Goal: Check status: Check status

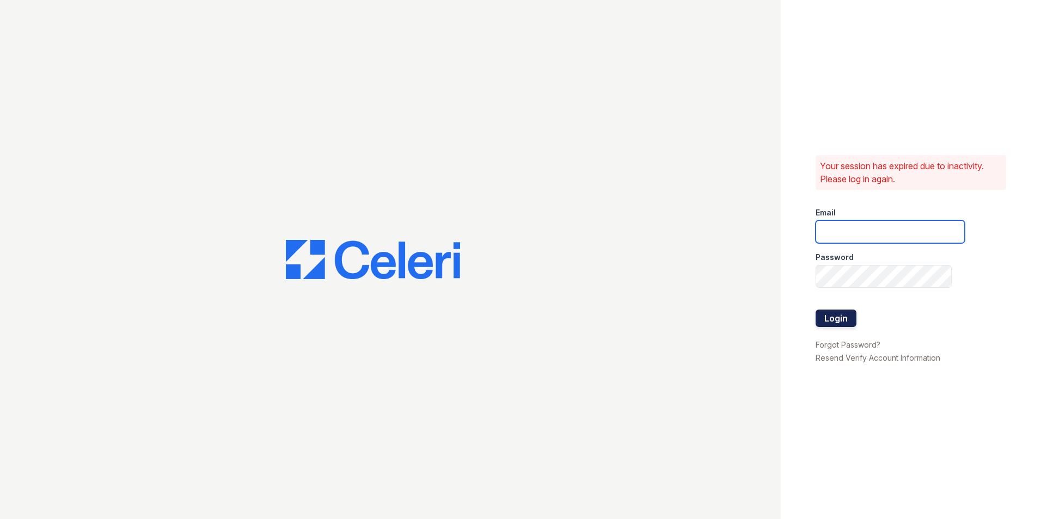
type input "[PERSON_NAME][EMAIL_ADDRESS][DOMAIN_NAME]"
click at [832, 321] on button "Login" at bounding box center [836, 318] width 41 height 17
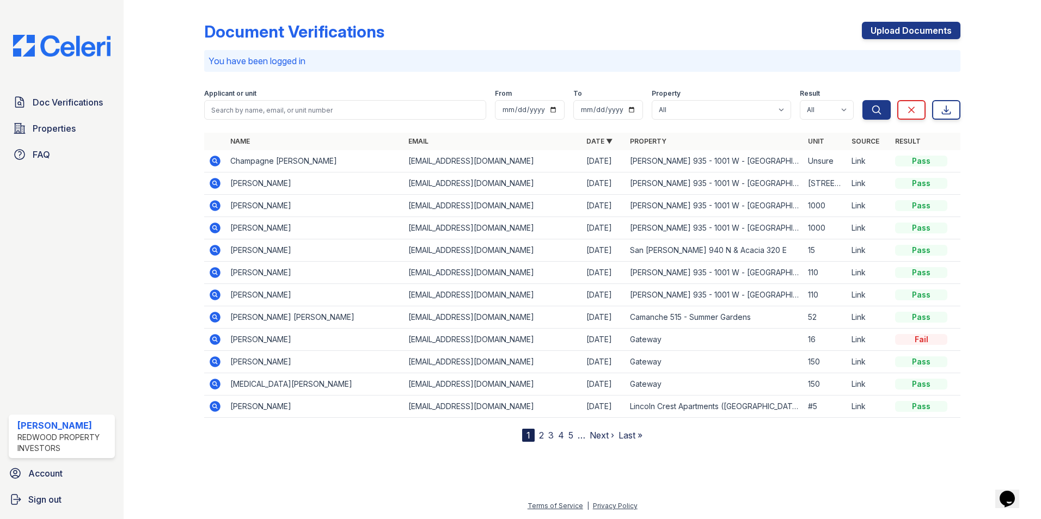
click at [208, 158] on td at bounding box center [215, 161] width 22 height 22
click at [218, 162] on icon at bounding box center [215, 161] width 11 height 11
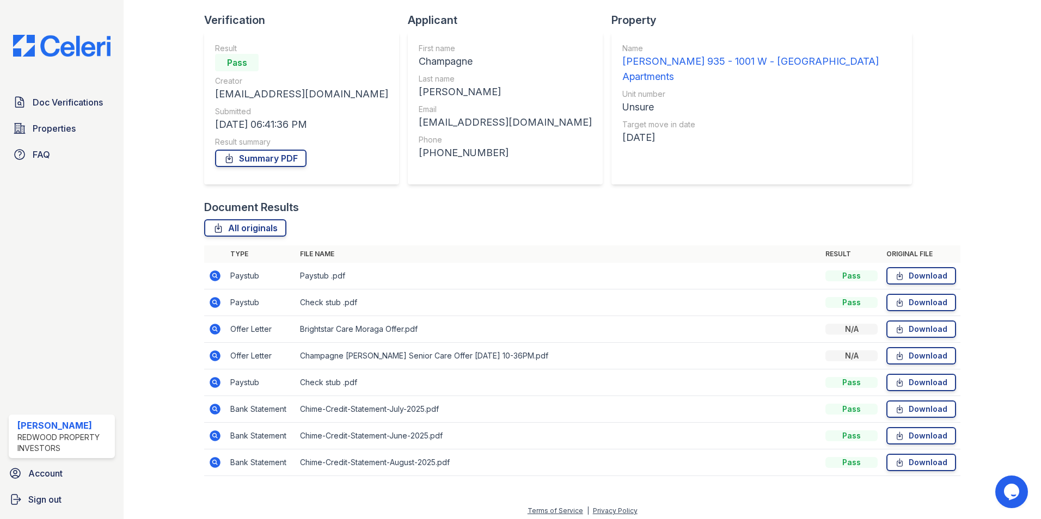
scroll to position [73, 0]
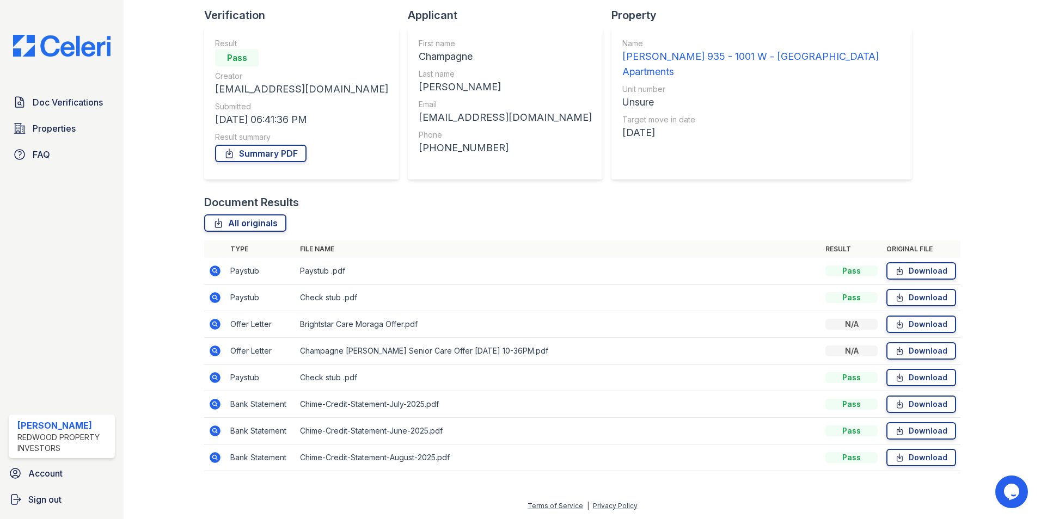
click at [215, 272] on icon at bounding box center [214, 270] width 3 height 3
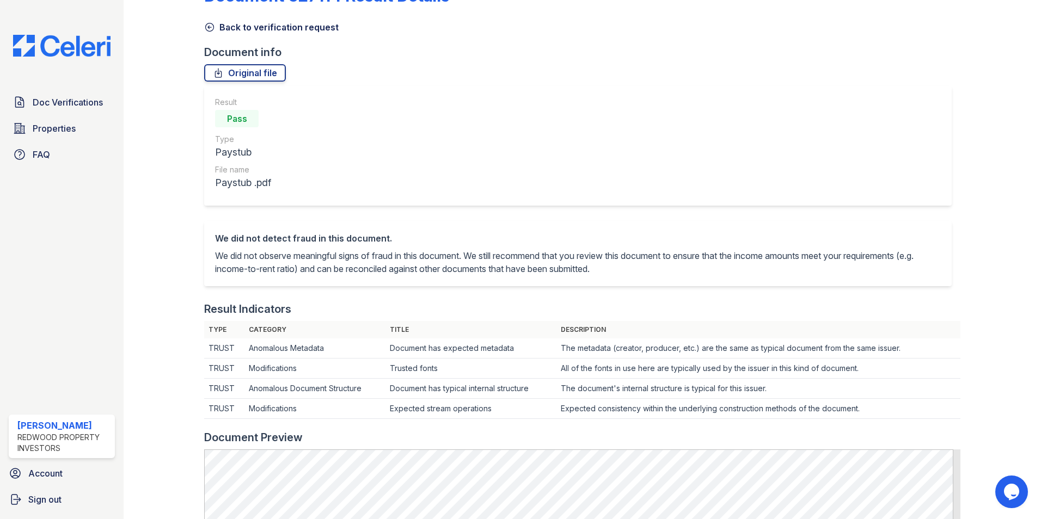
scroll to position [327, 0]
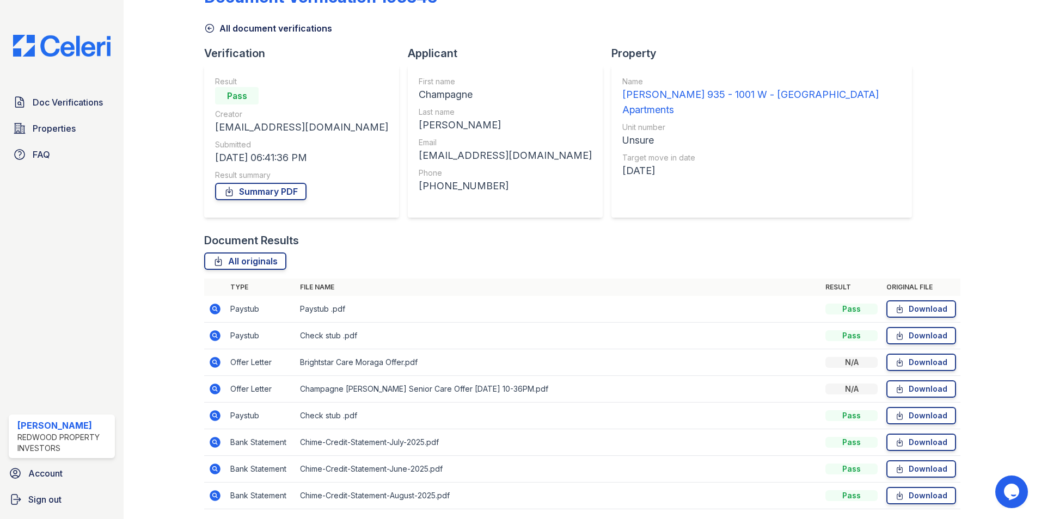
scroll to position [73, 0]
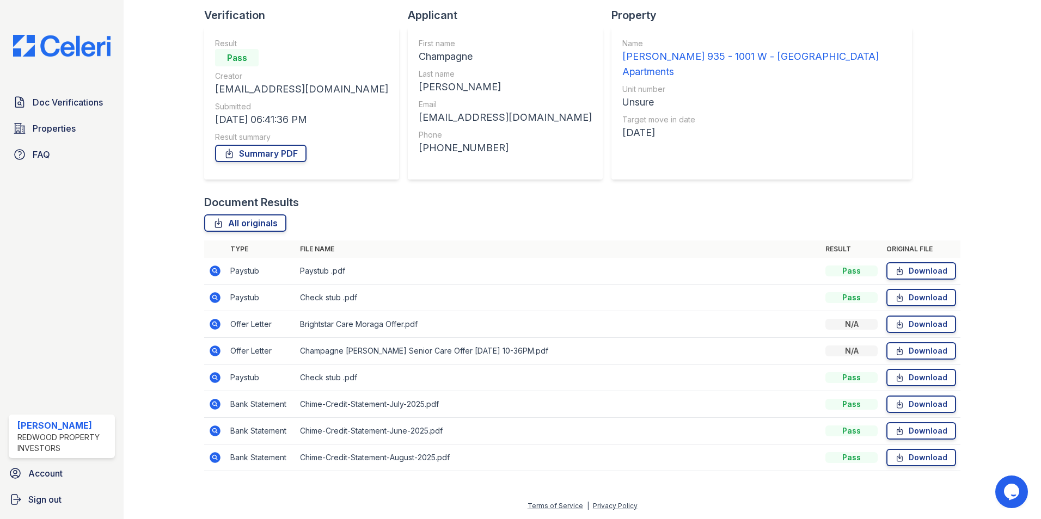
click at [214, 297] on icon at bounding box center [214, 297] width 3 height 3
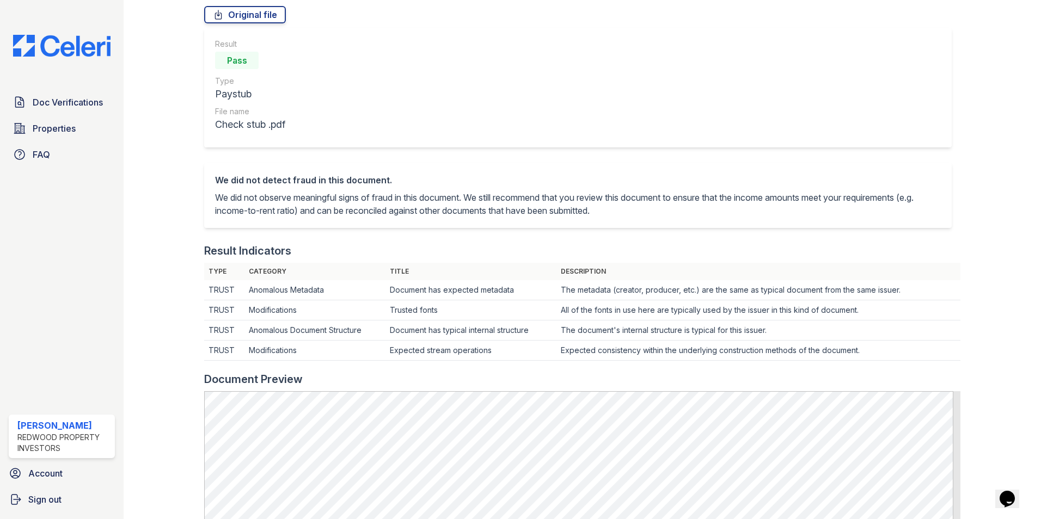
scroll to position [327, 0]
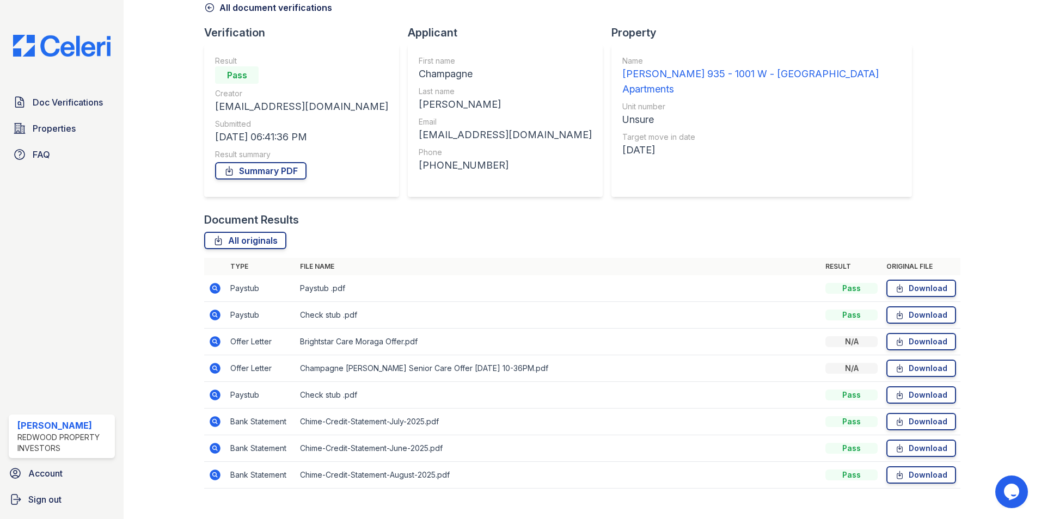
scroll to position [73, 0]
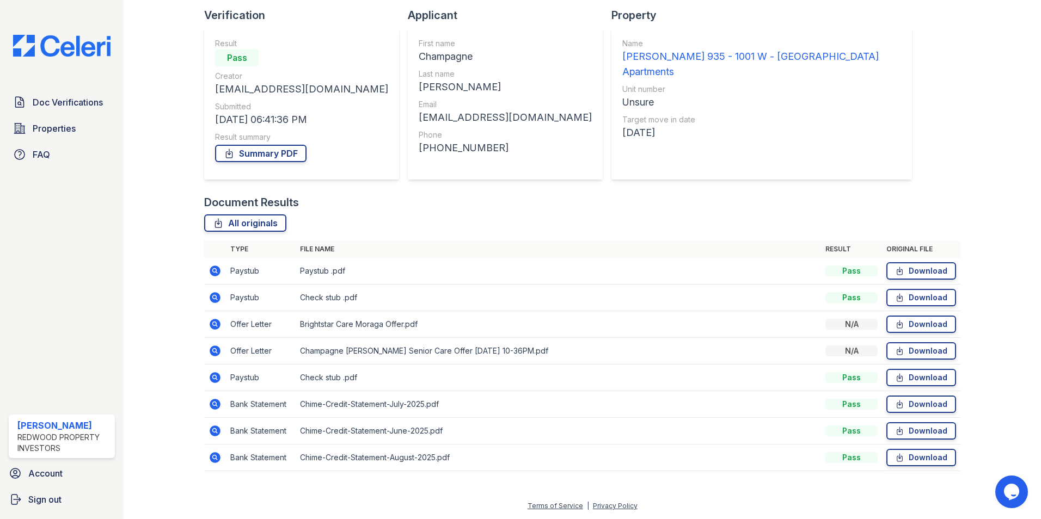
click at [212, 377] on icon at bounding box center [215, 377] width 13 height 13
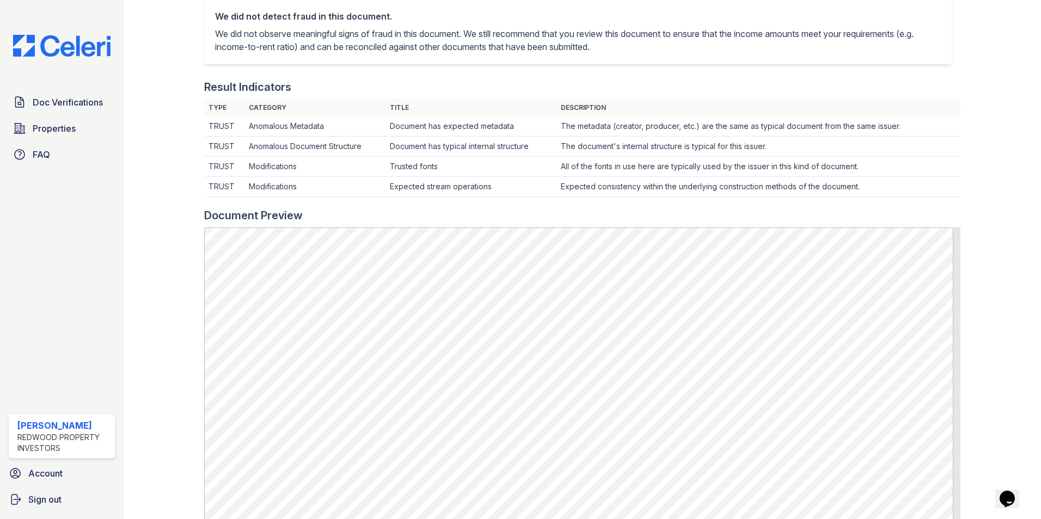
scroll to position [272, 0]
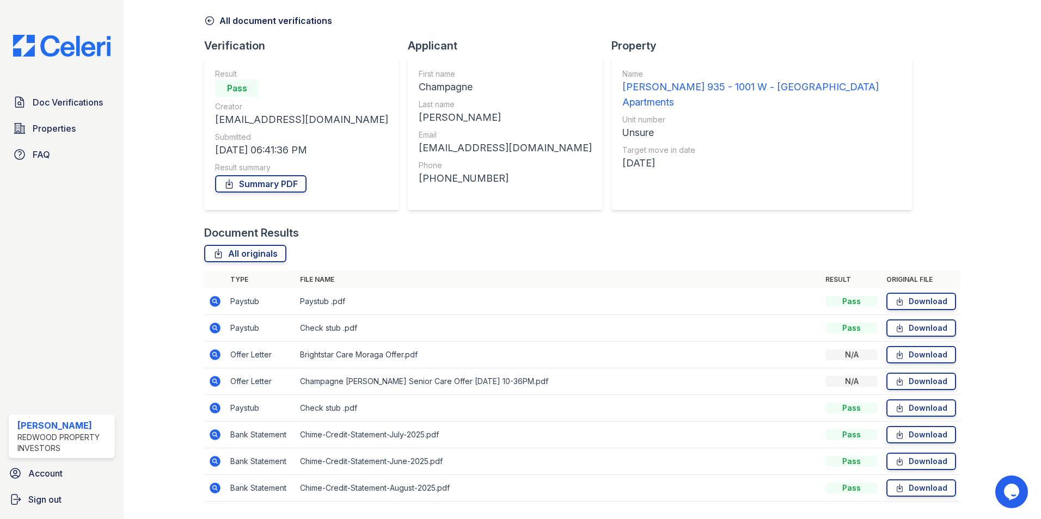
scroll to position [73, 0]
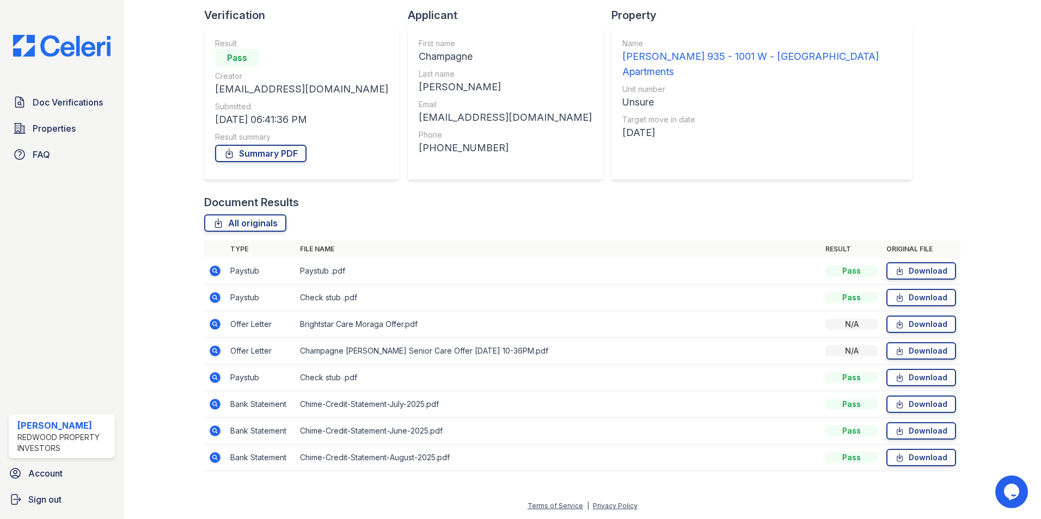
click at [214, 351] on icon at bounding box center [214, 350] width 3 height 3
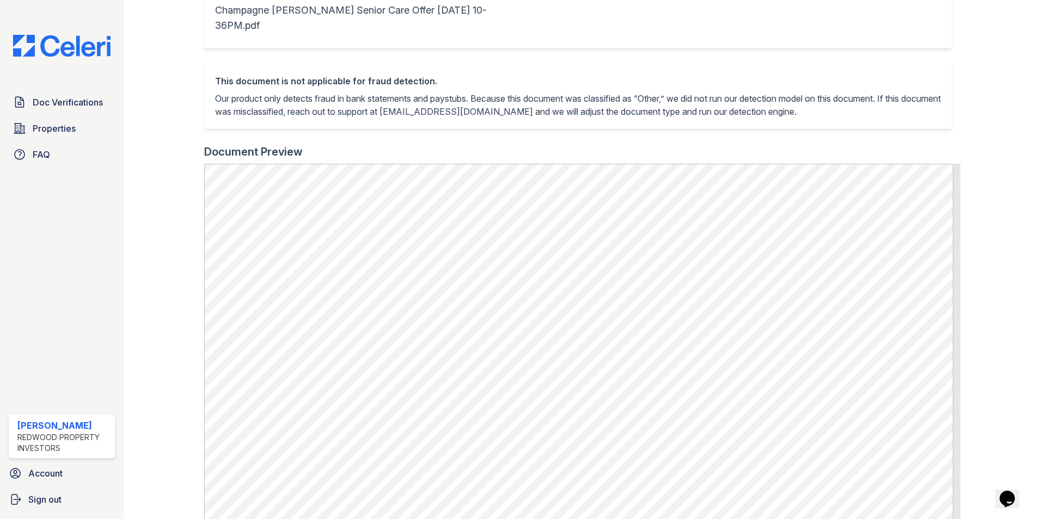
scroll to position [218, 0]
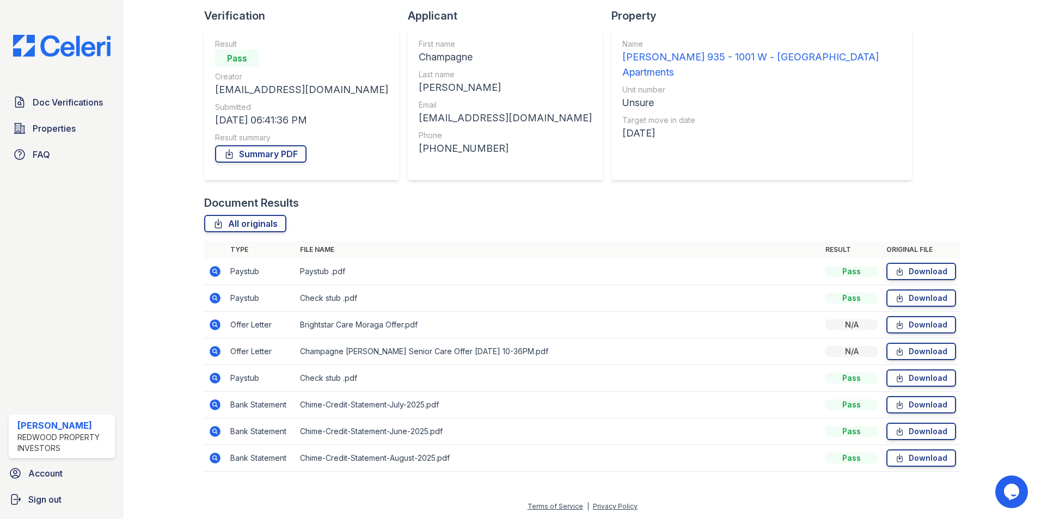
scroll to position [73, 0]
click at [215, 324] on icon at bounding box center [214, 323] width 3 height 3
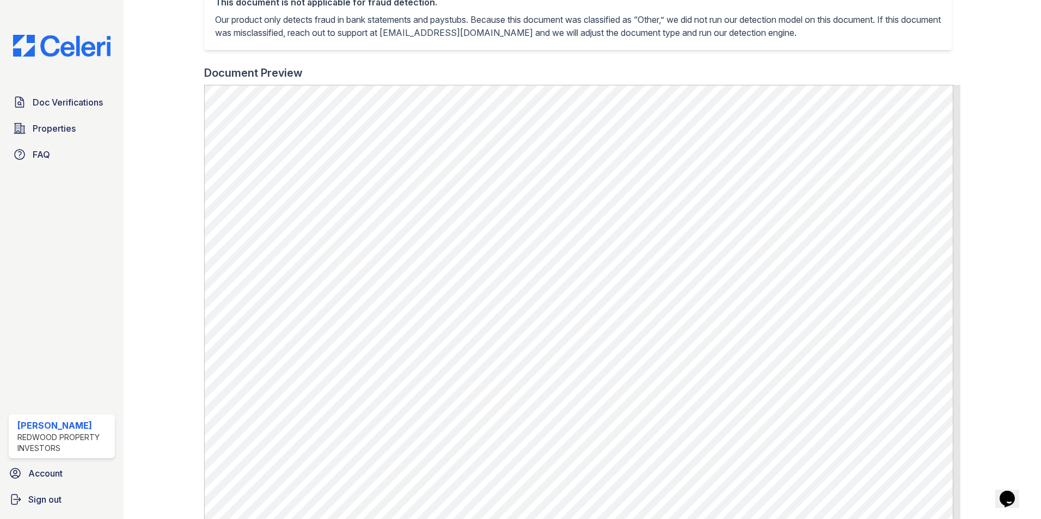
scroll to position [218, 0]
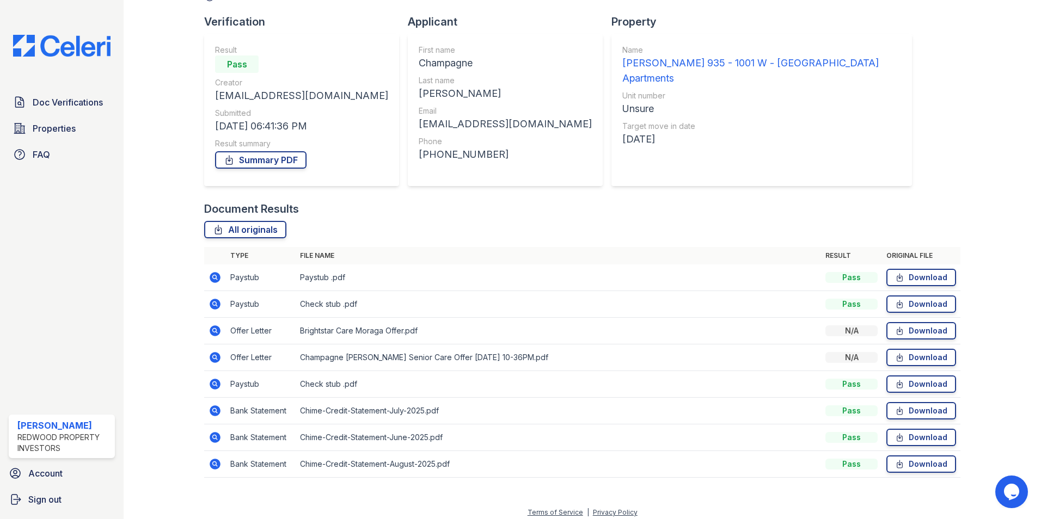
scroll to position [73, 0]
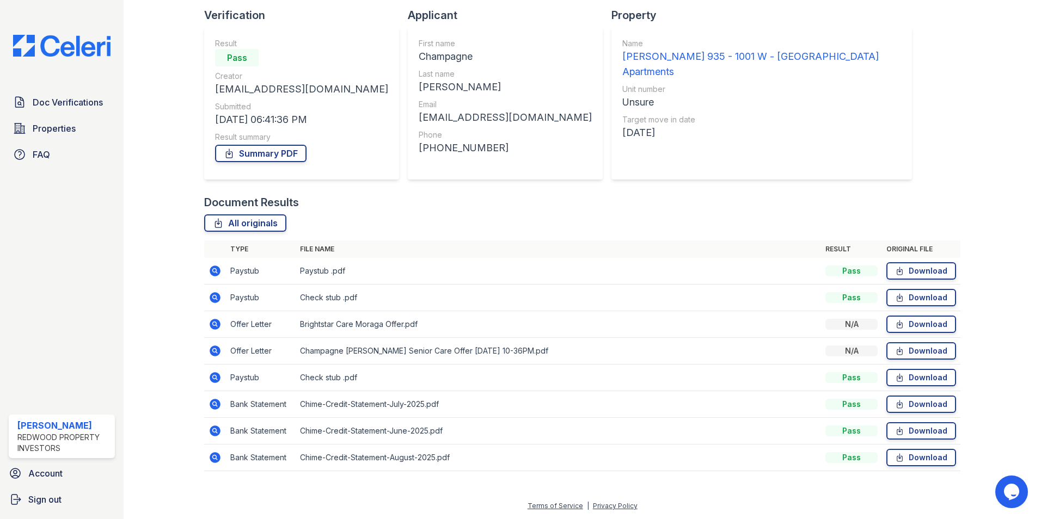
click at [212, 457] on icon at bounding box center [215, 457] width 13 height 13
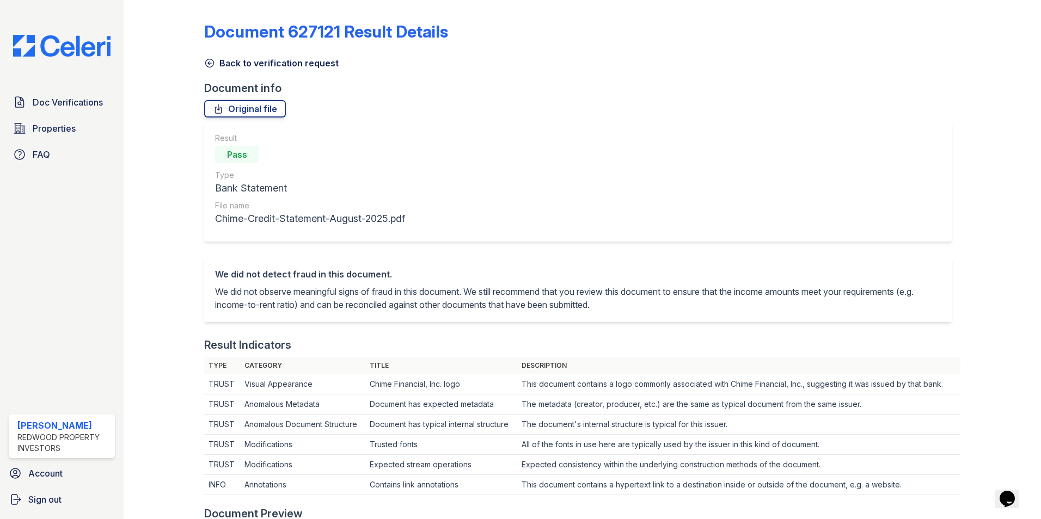
scroll to position [272, 0]
